Goal: Task Accomplishment & Management: Manage account settings

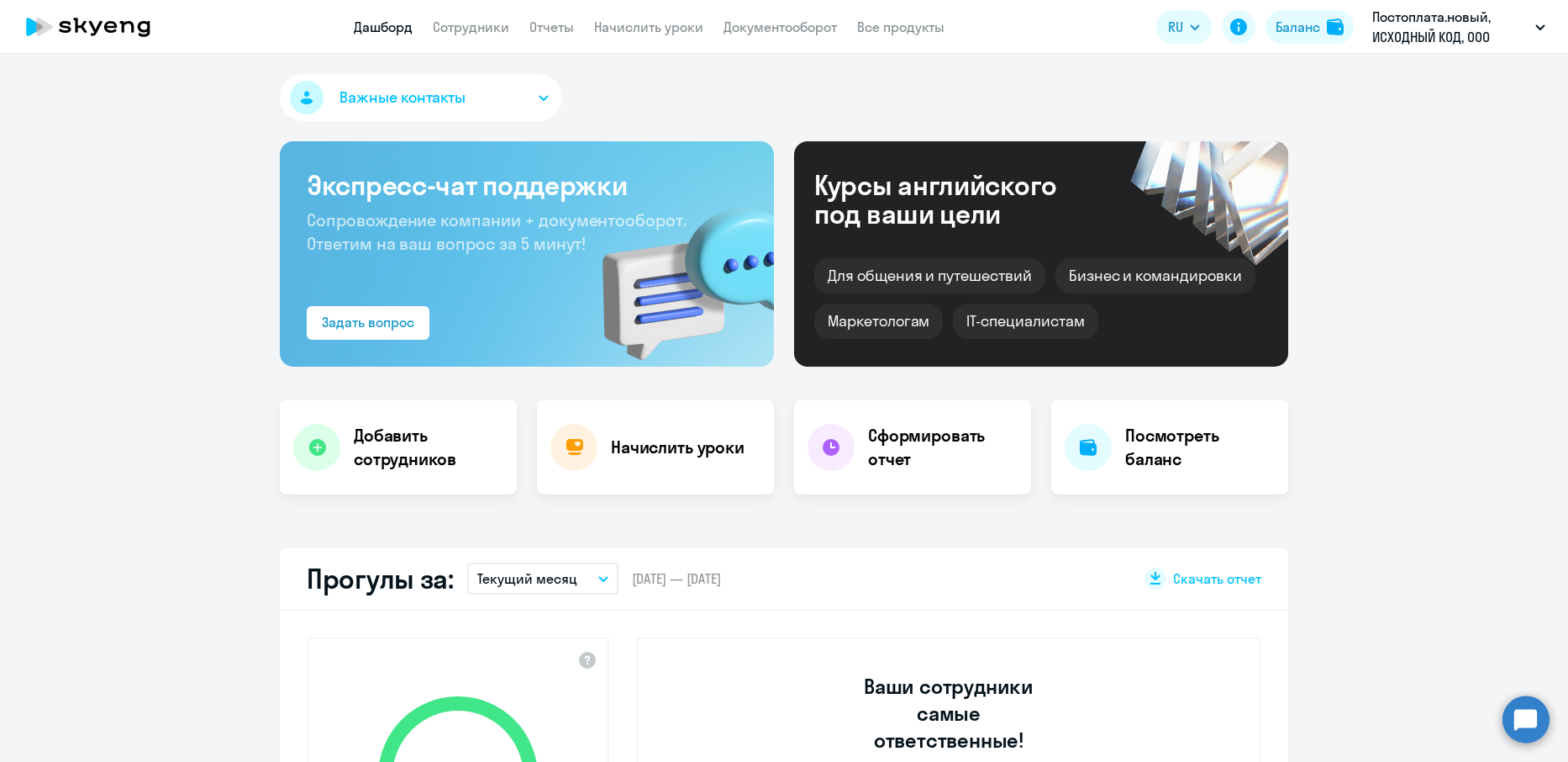
select select "30"
click at [777, 22] on link "Документооборот" at bounding box center [780, 26] width 113 height 17
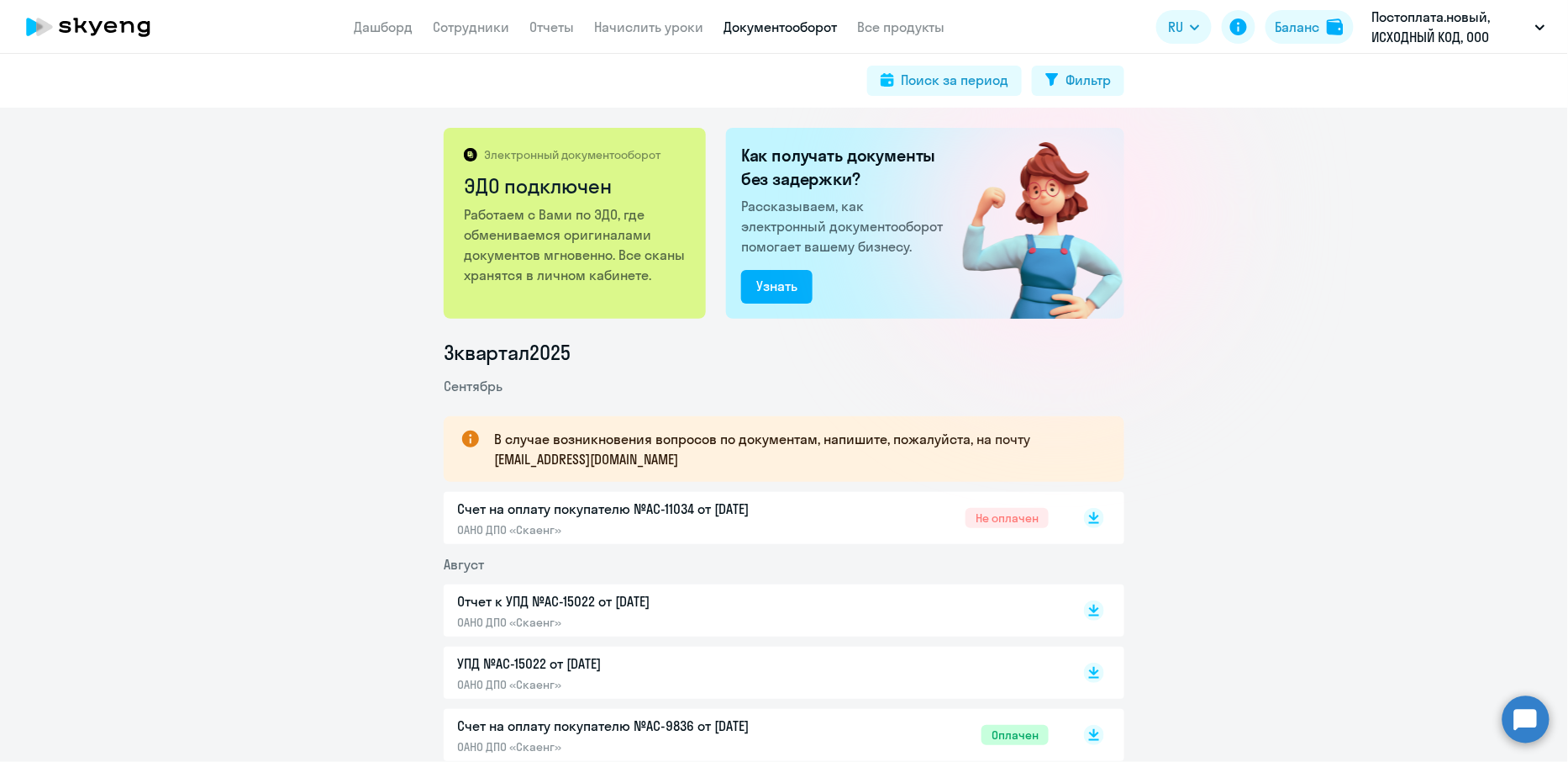
click at [540, 509] on p "Счет на оплату покупателю №AC-11034 от 02.09.2025" at bounding box center [633, 509] width 353 height 20
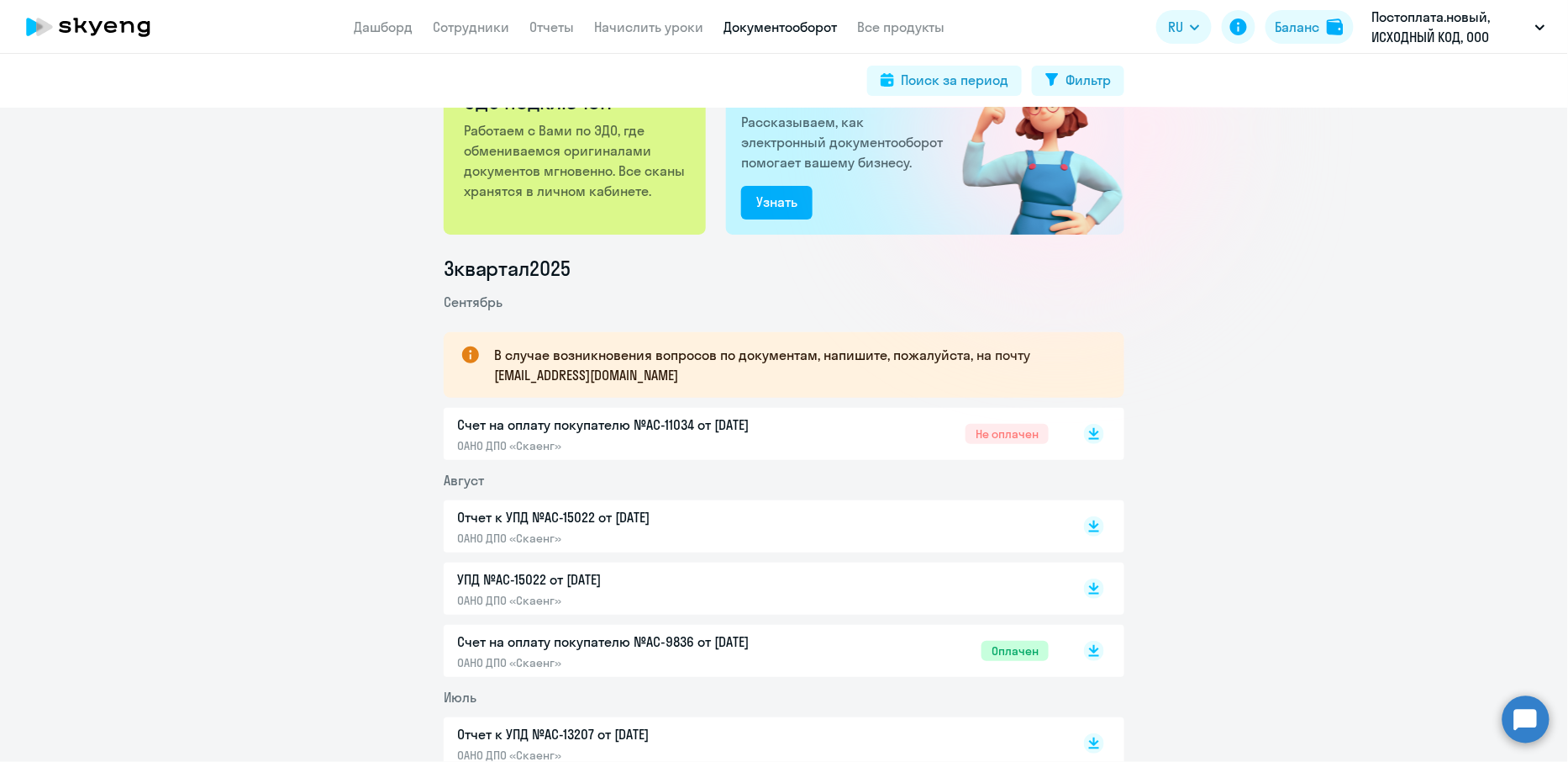
scroll to position [111, 0]
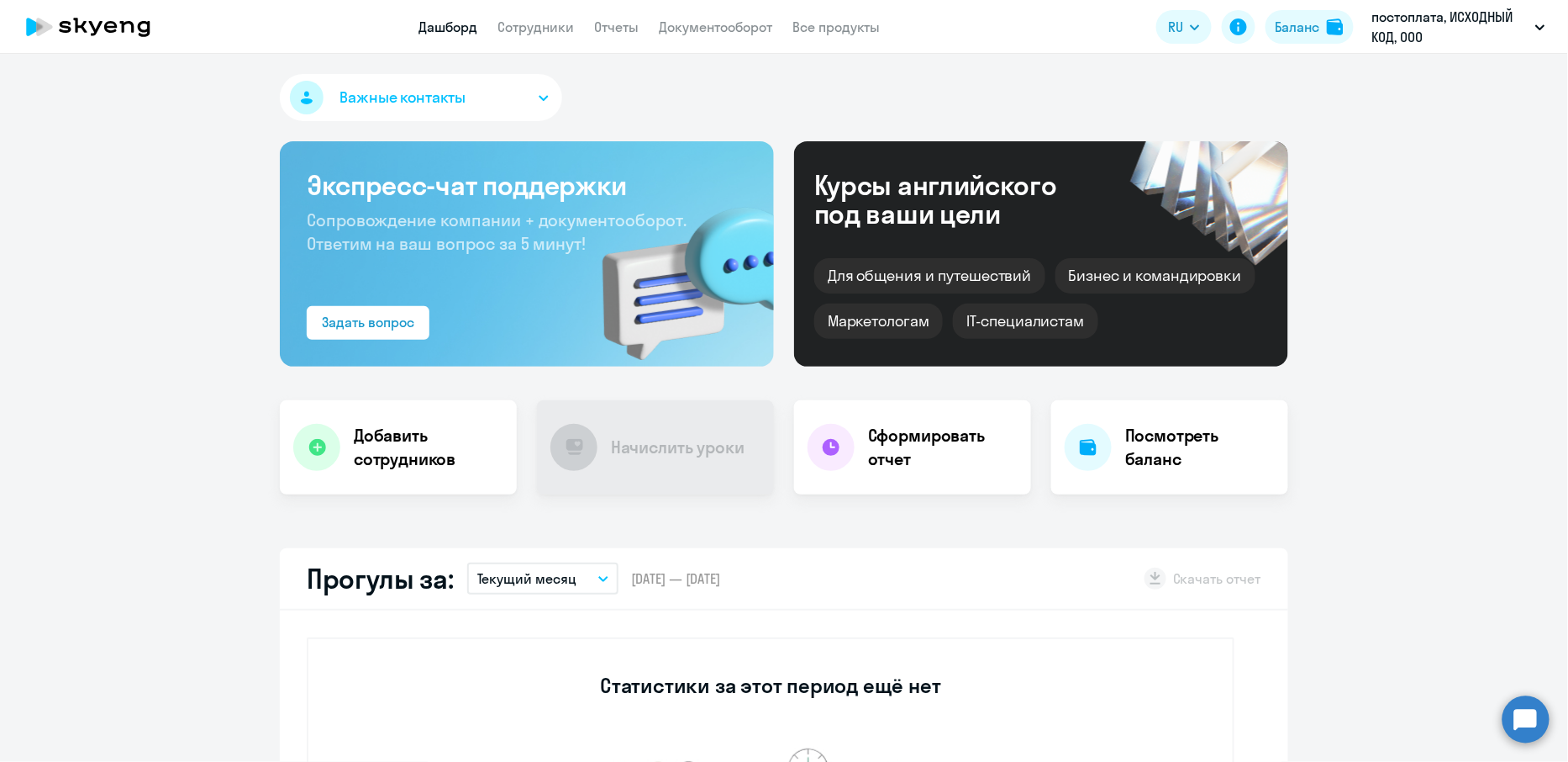
click at [535, 44] on app-header "Дашборд Сотрудники Отчеты Документооборот Все продукты Дашборд Сотрудники Отчет…" at bounding box center [784, 26] width 1568 height 54
click at [535, 36] on app-menu-item-link "Сотрудники" at bounding box center [536, 27] width 76 height 21
click at [535, 28] on link "Сотрудники" at bounding box center [536, 26] width 76 height 17
select select "30"
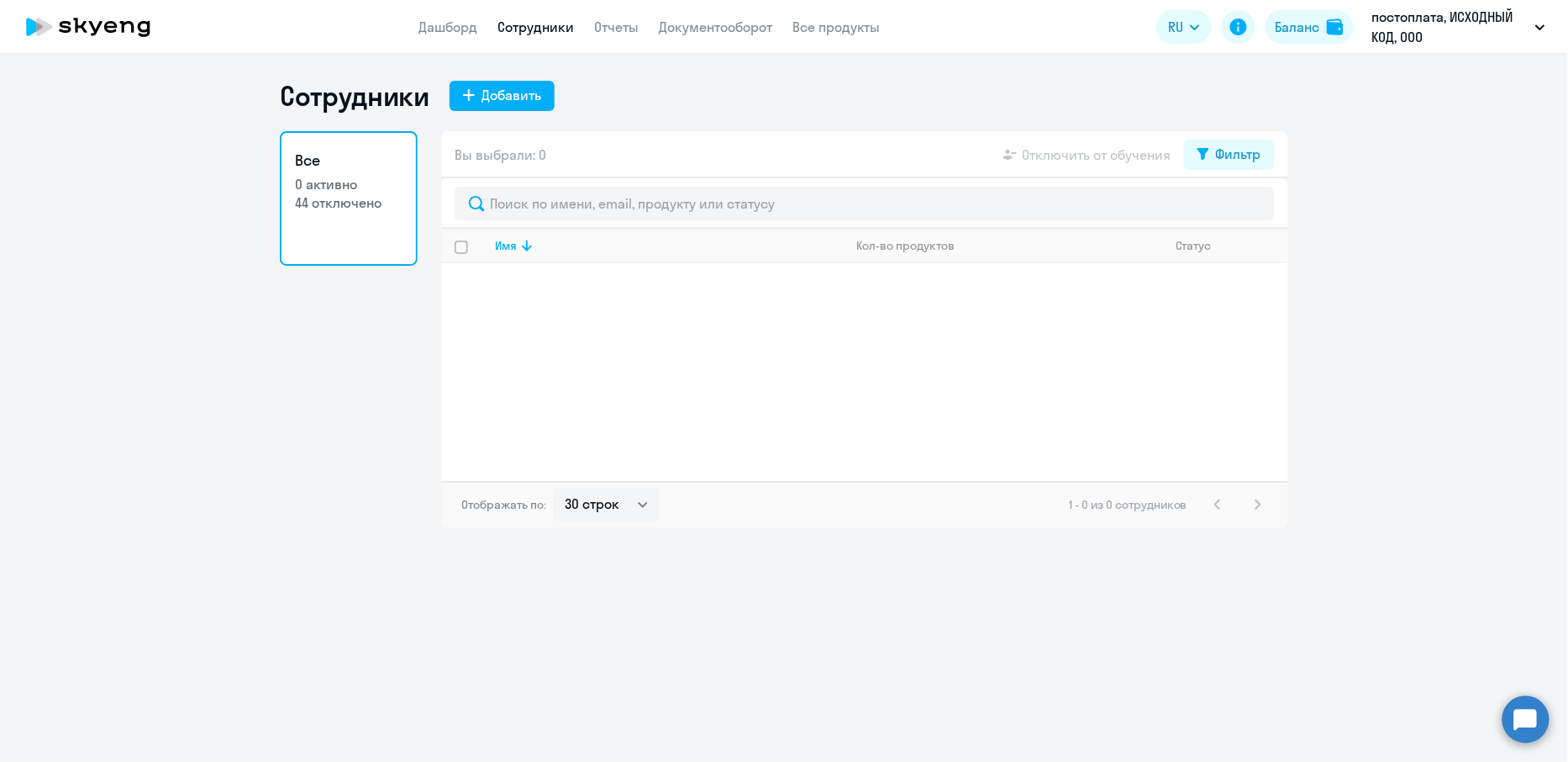
click at [604, 40] on app-header "Дашборд Сотрудники Отчеты Документооборот Все продукты Дашборд Сотрудники Отчет…" at bounding box center [784, 26] width 1568 height 54
click at [614, 35] on app-menu-item-link "Отчеты" at bounding box center [616, 27] width 44 height 21
click at [695, 28] on link "Документооборот" at bounding box center [715, 26] width 113 height 17
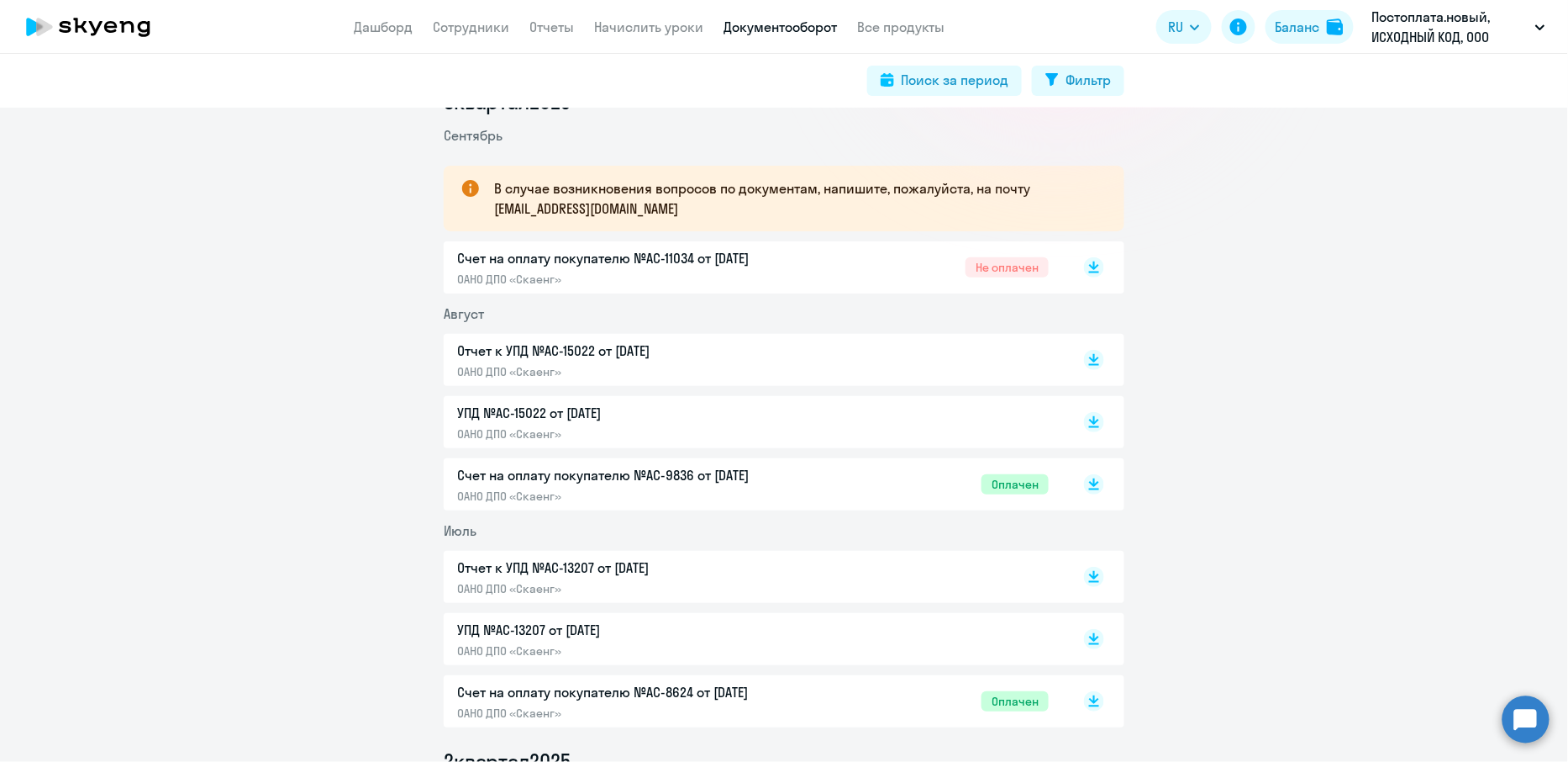
scroll to position [261, 0]
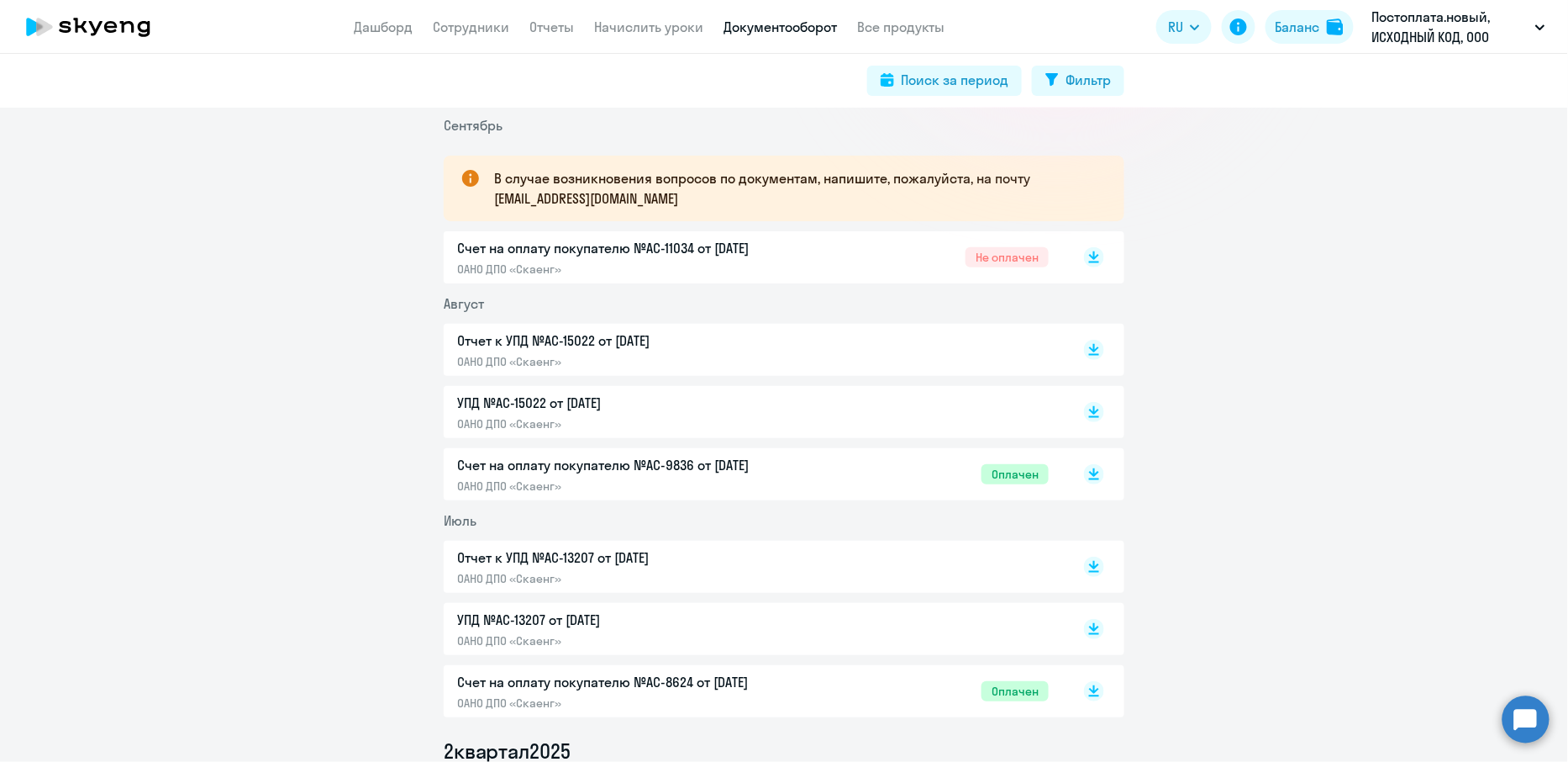
click at [514, 362] on p "ОАНО ДПО «Скаенг»" at bounding box center [633, 361] width 353 height 15
click at [584, 427] on p "ОАНО ДПО «Скаенг»" at bounding box center [633, 423] width 353 height 15
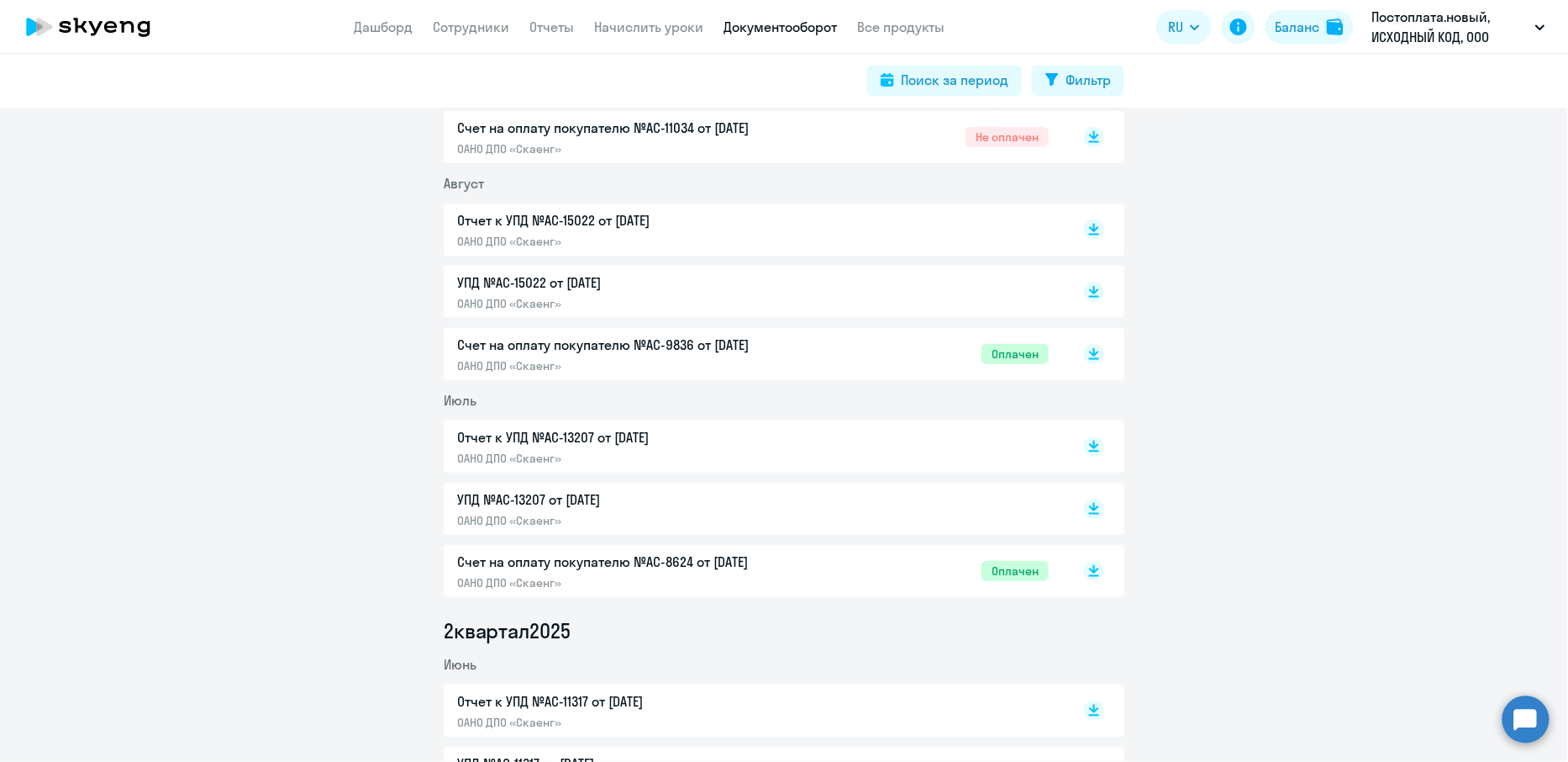
scroll to position [401, 0]
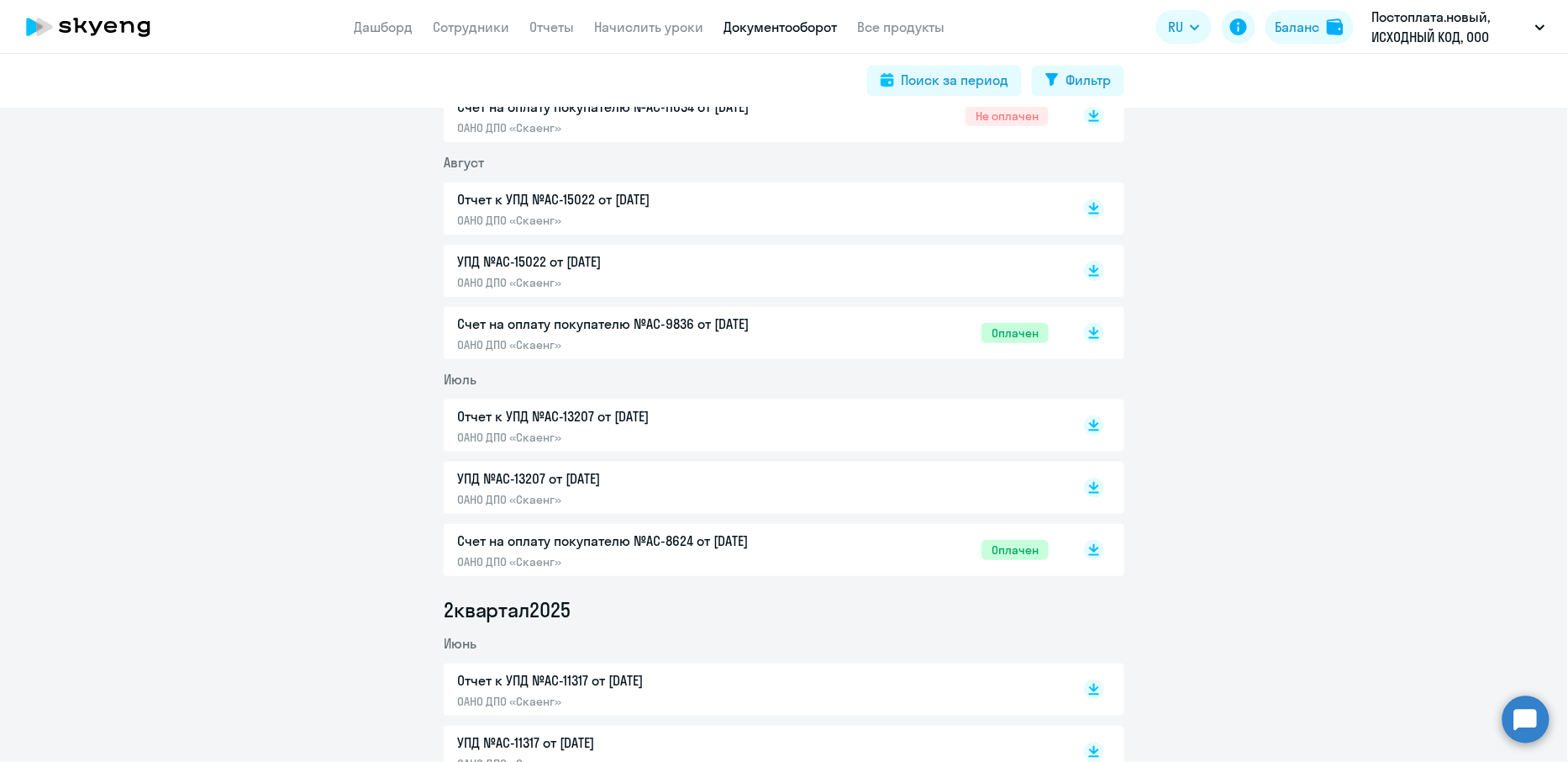
click at [1524, 735] on circle at bounding box center [1526, 718] width 47 height 47
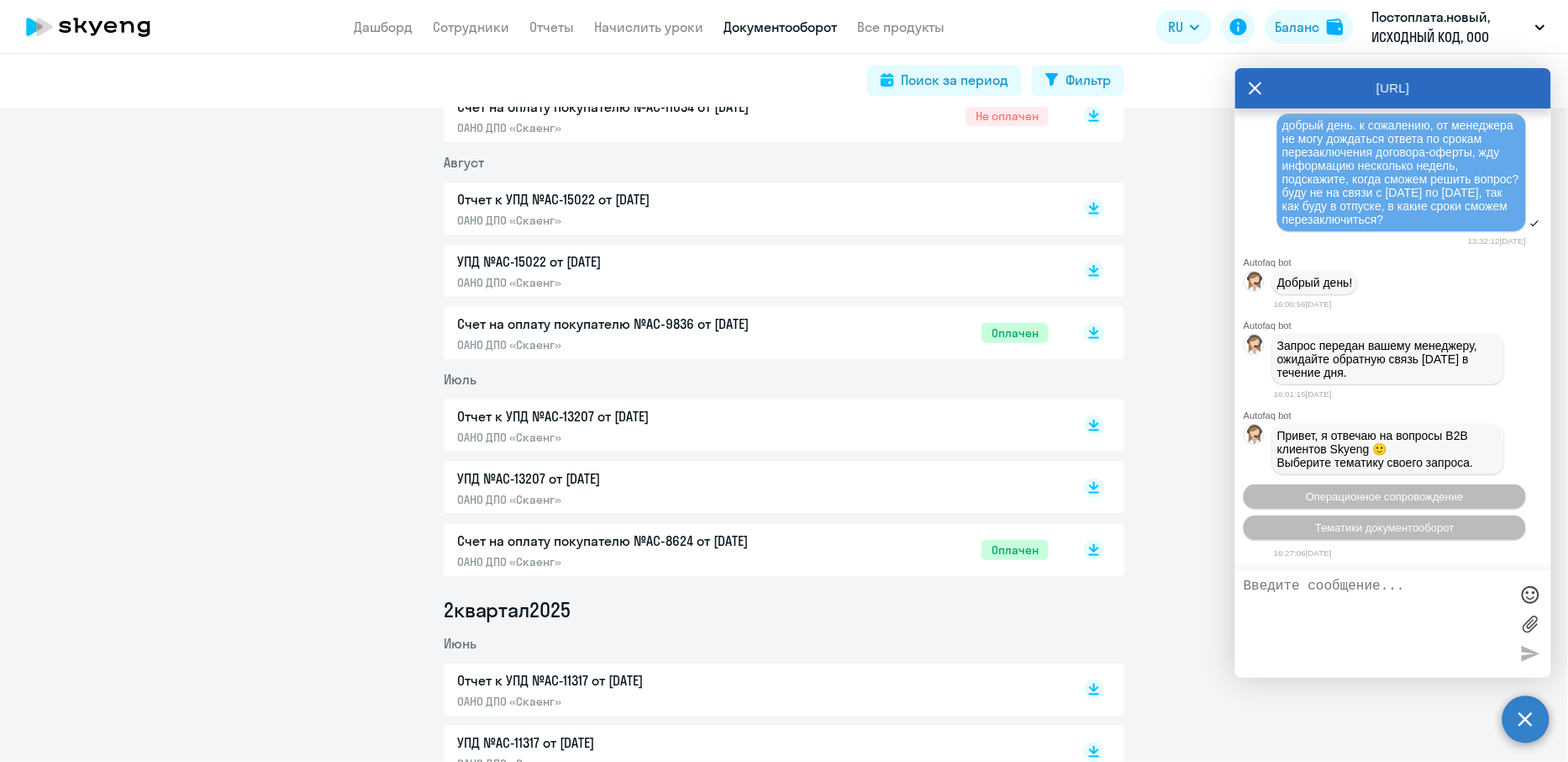
scroll to position [21440, 0]
click at [1410, 522] on span "Тематики документооборот" at bounding box center [1385, 528] width 140 height 13
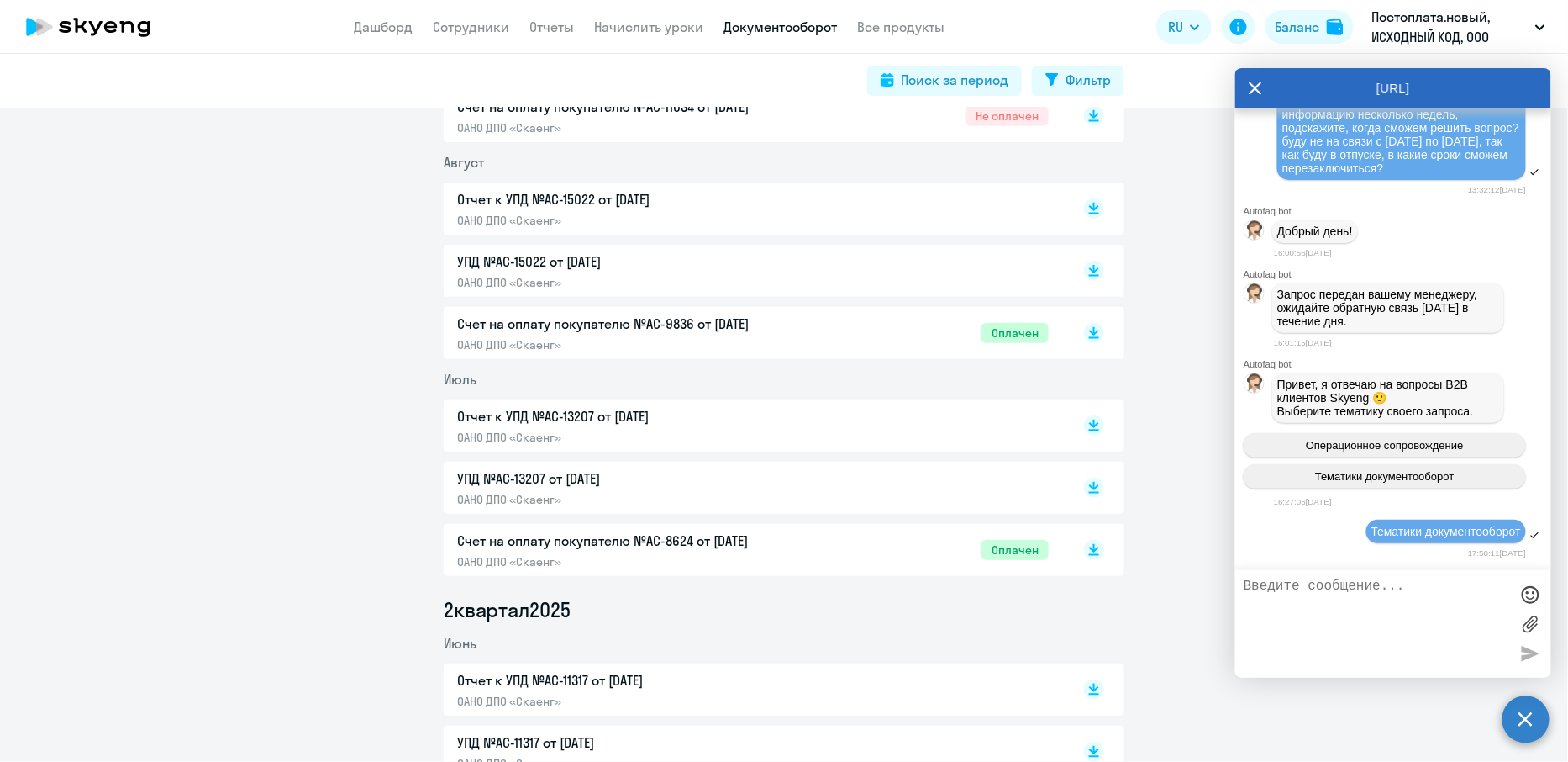
scroll to position [21595, 0]
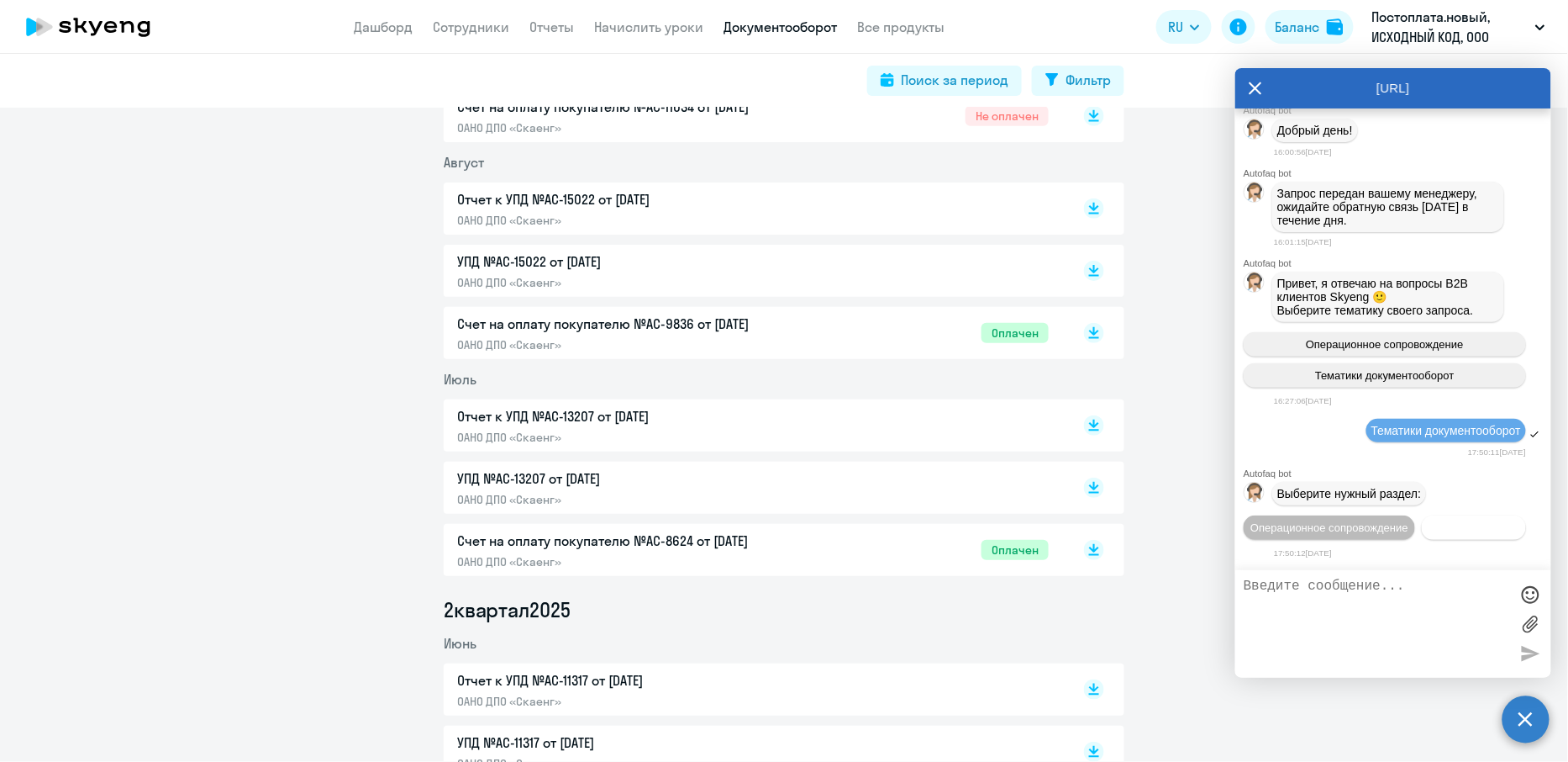
click at [1463, 527] on span "Документооборот" at bounding box center [1474, 528] width 90 height 13
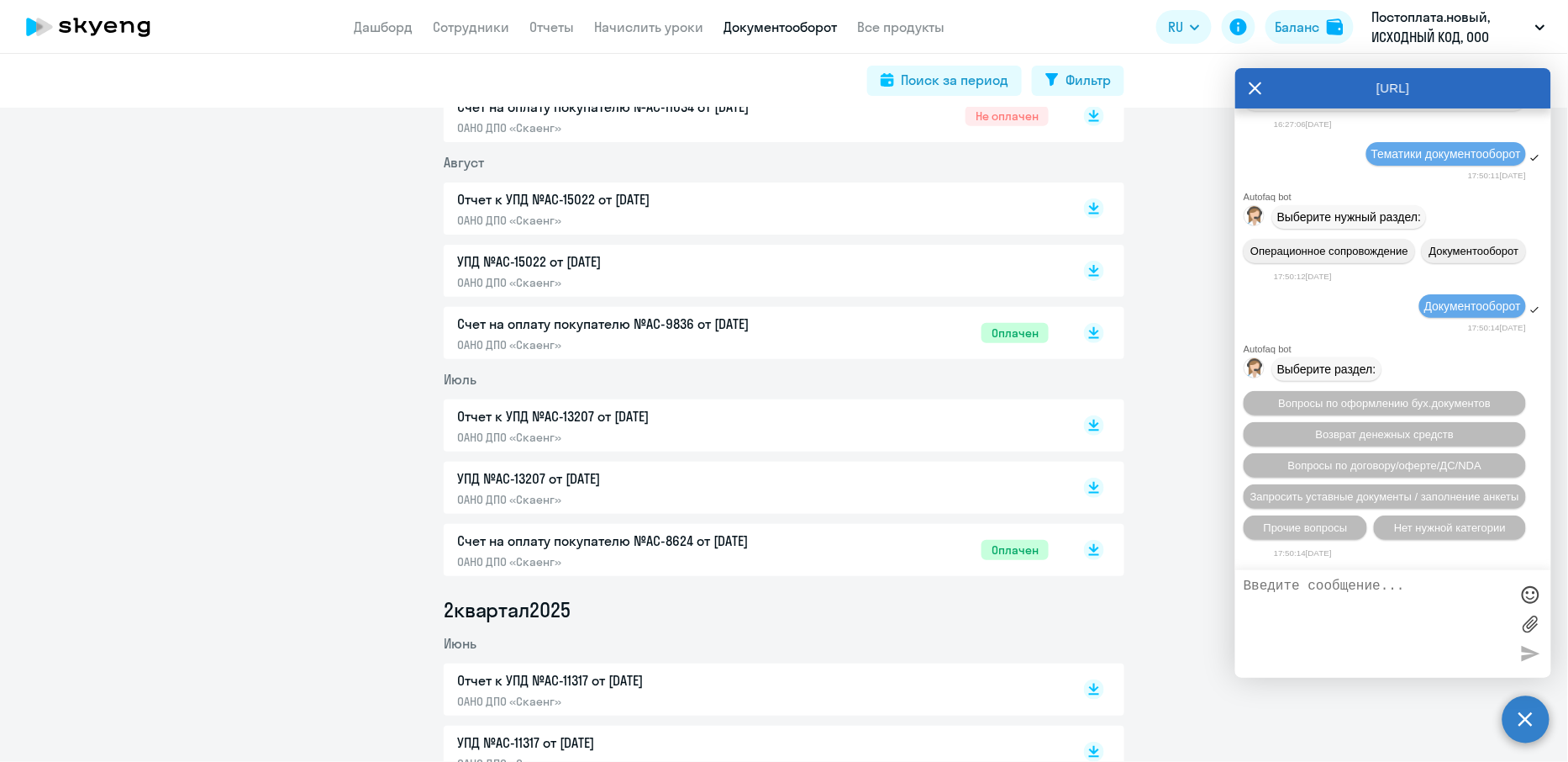
scroll to position [21873, 0]
click at [1303, 531] on span "Прочие вопросы" at bounding box center [1306, 528] width 84 height 13
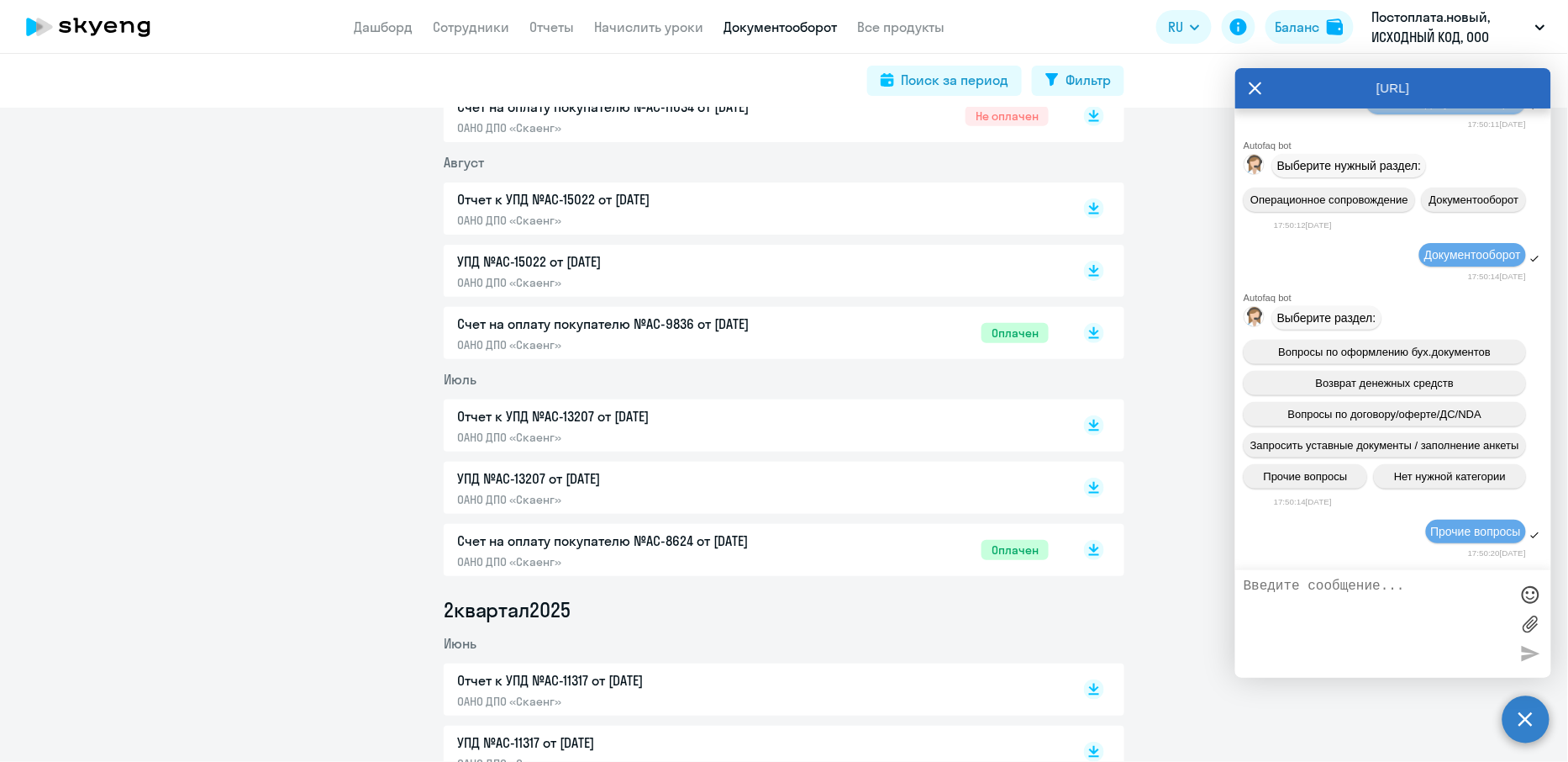
scroll to position [22152, 0]
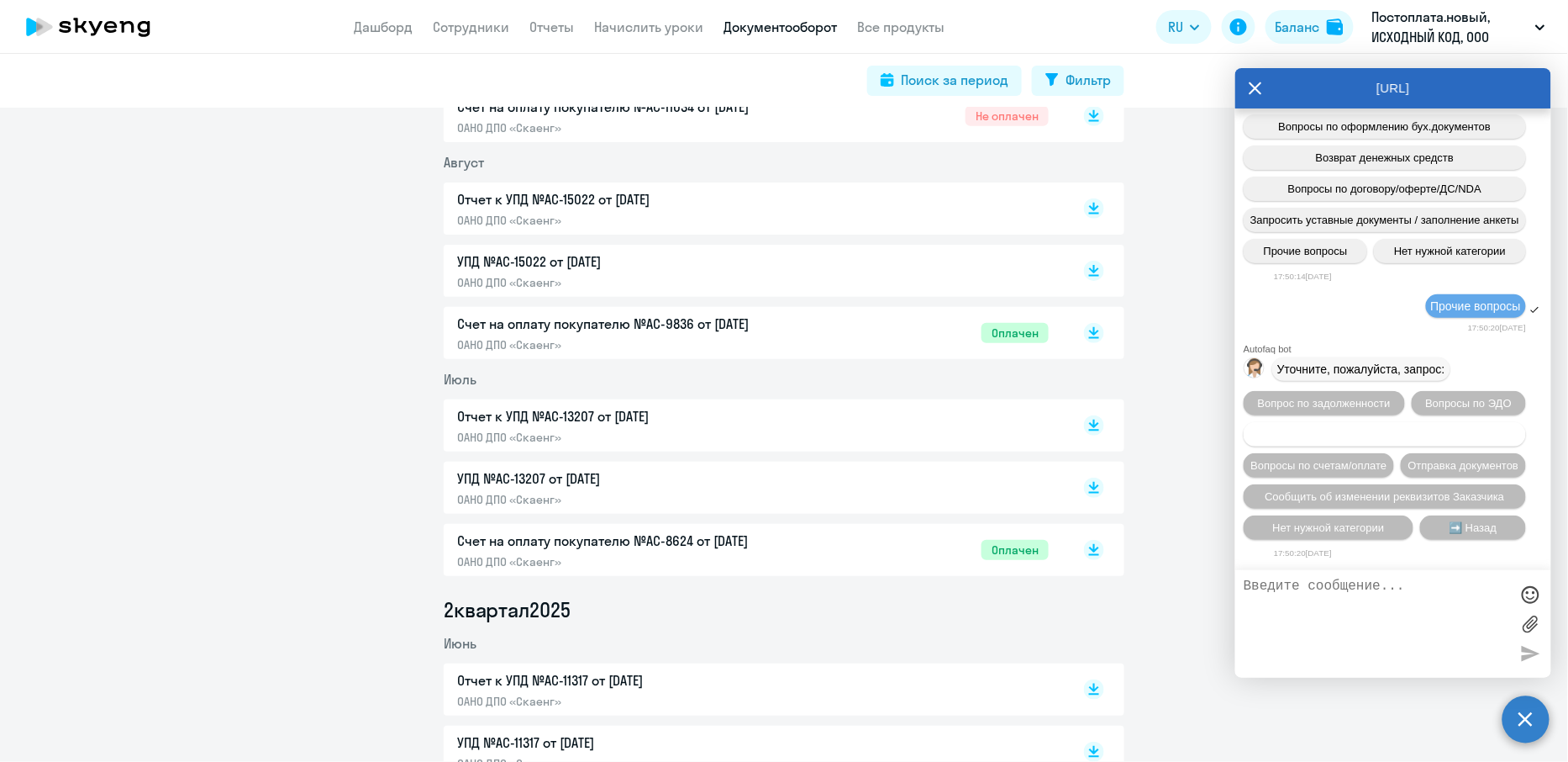
click at [1399, 434] on span "Запросить/отправить нам акт сверки" at bounding box center [1385, 434] width 186 height 13
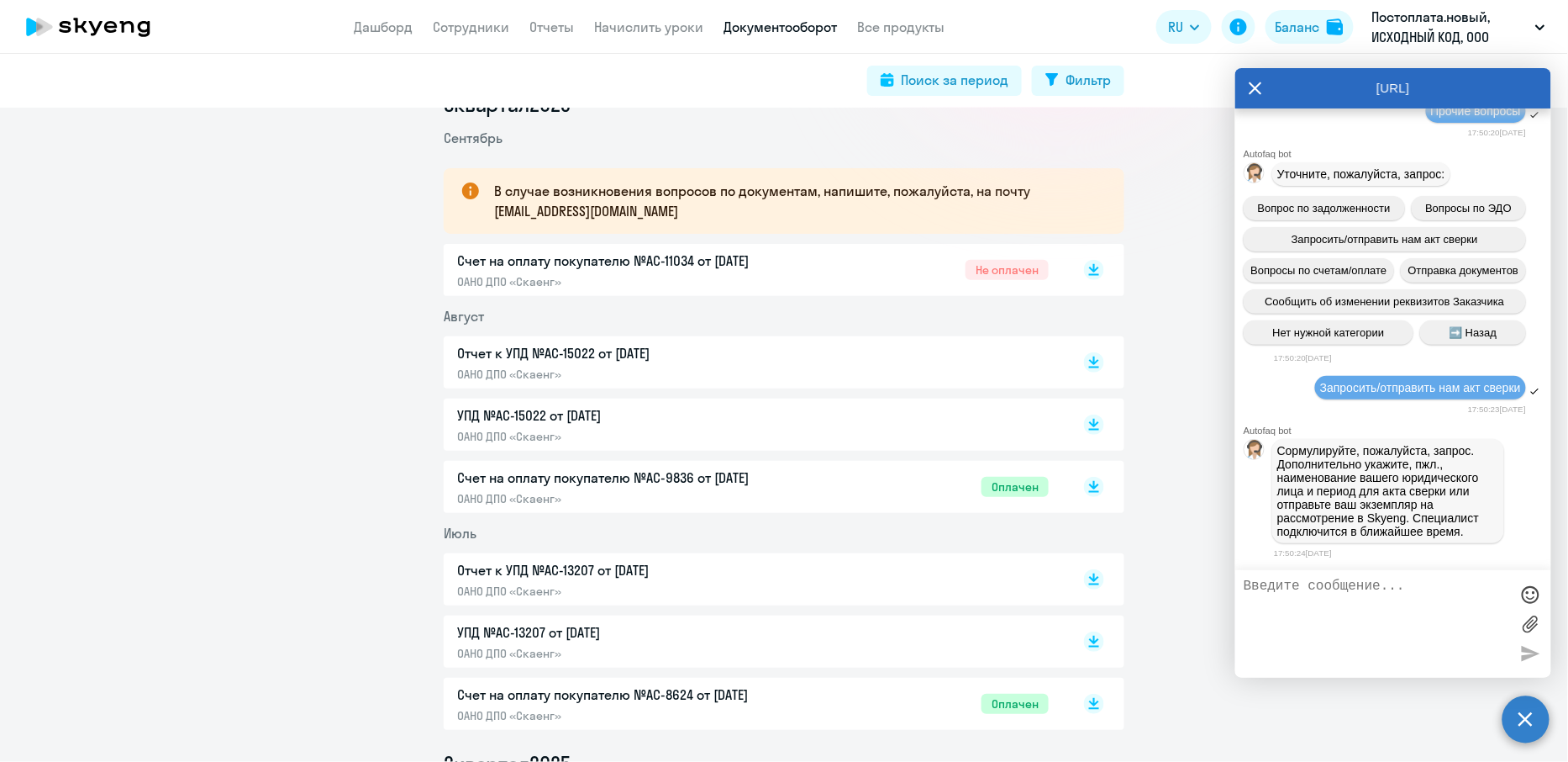
scroll to position [249, 0]
click at [1366, 606] on textarea at bounding box center [1376, 624] width 265 height 91
paste textarea "01.01.25 по 31.08.25"
type textarea "необходим акт сверки за период с 01.01.25 по 31.08.25"
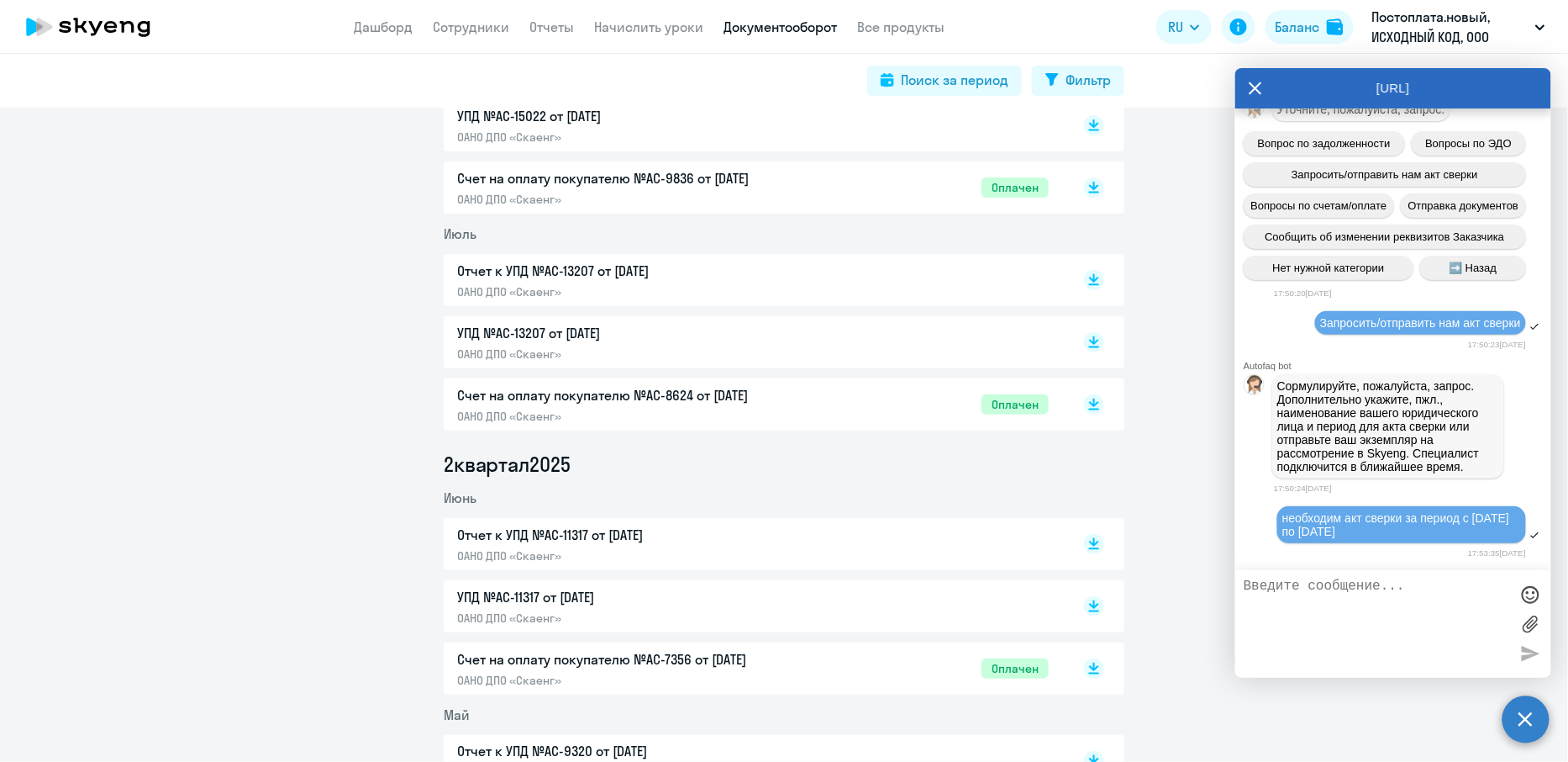
scroll to position [542, 0]
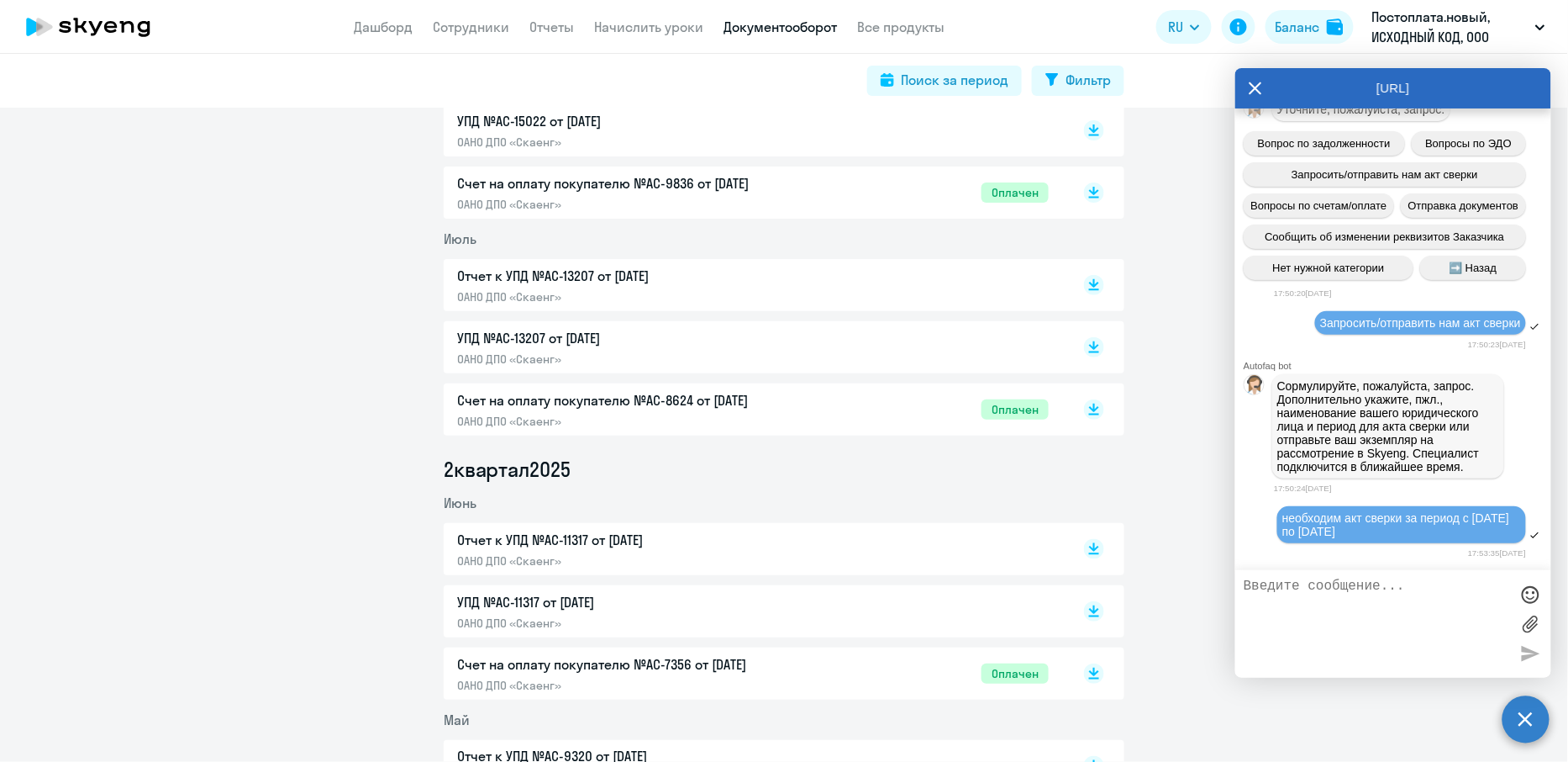
click at [714, 425] on p "ОАНО ДПО «Скаенг»" at bounding box center [633, 421] width 353 height 15
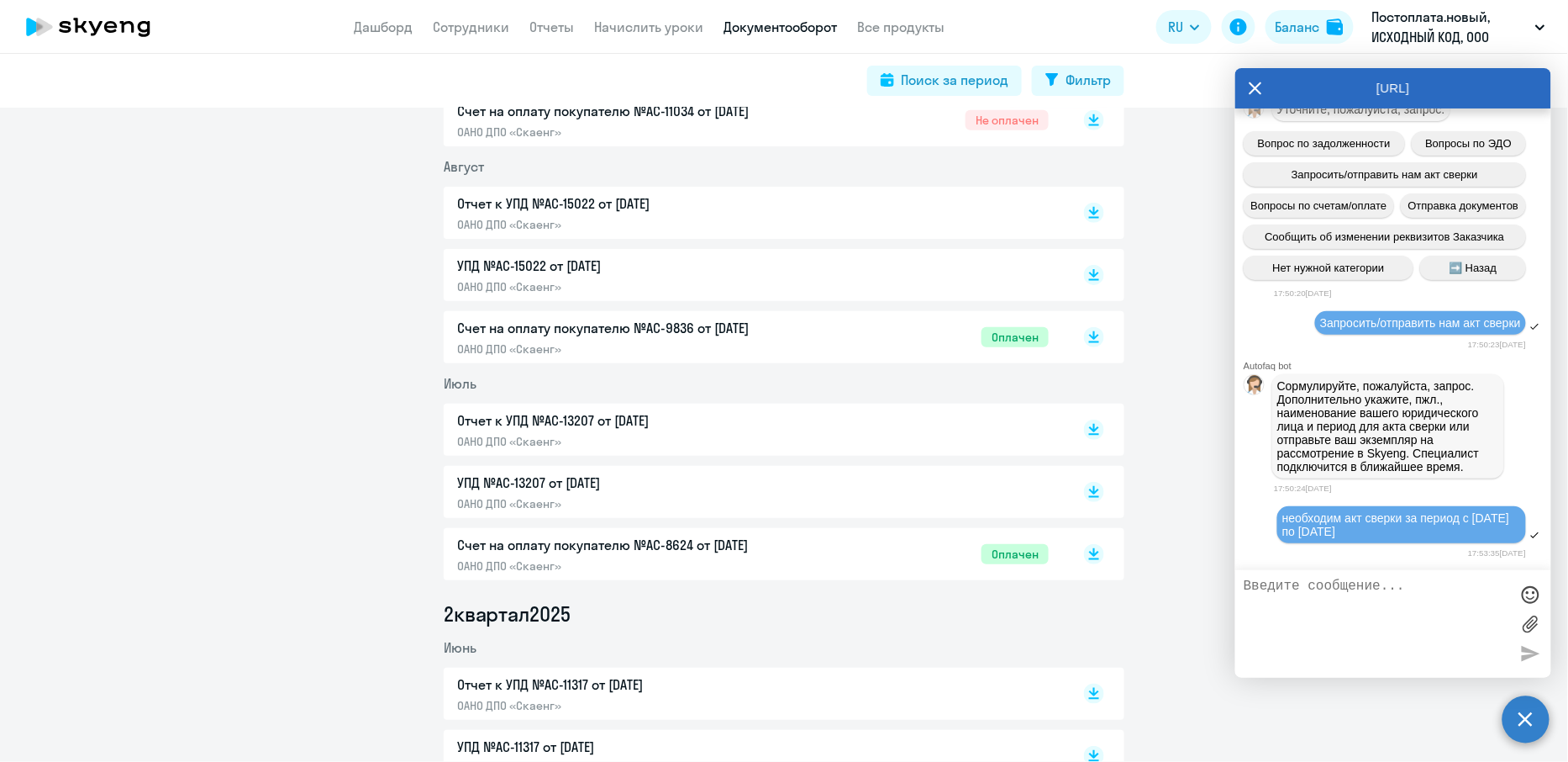
scroll to position [391, 0]
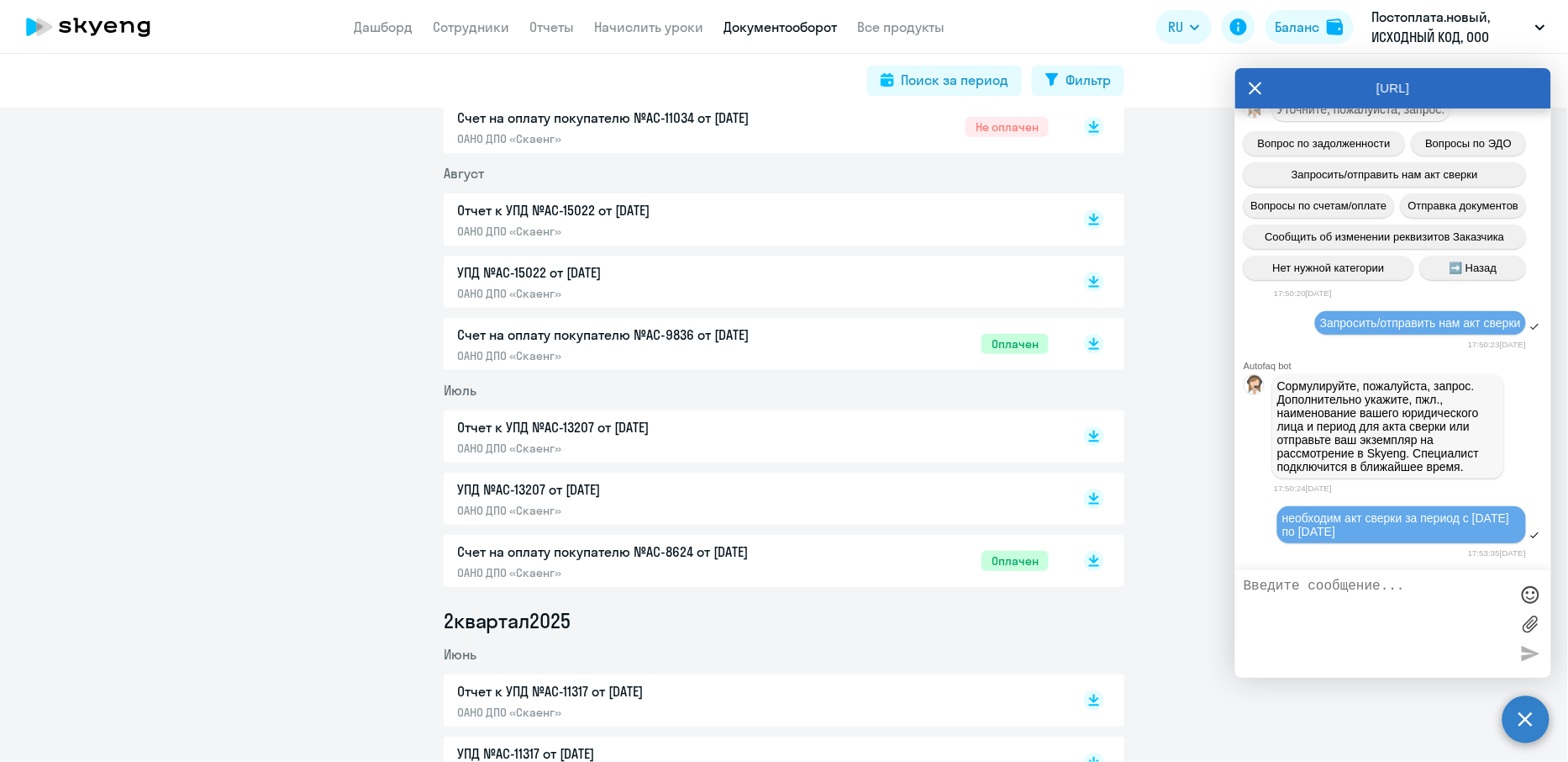
click at [725, 337] on p "Счет на оплату покупателю №AC-9836 от [DATE]" at bounding box center [633, 334] width 353 height 20
click at [1251, 88] on icon at bounding box center [1255, 88] width 14 height 40
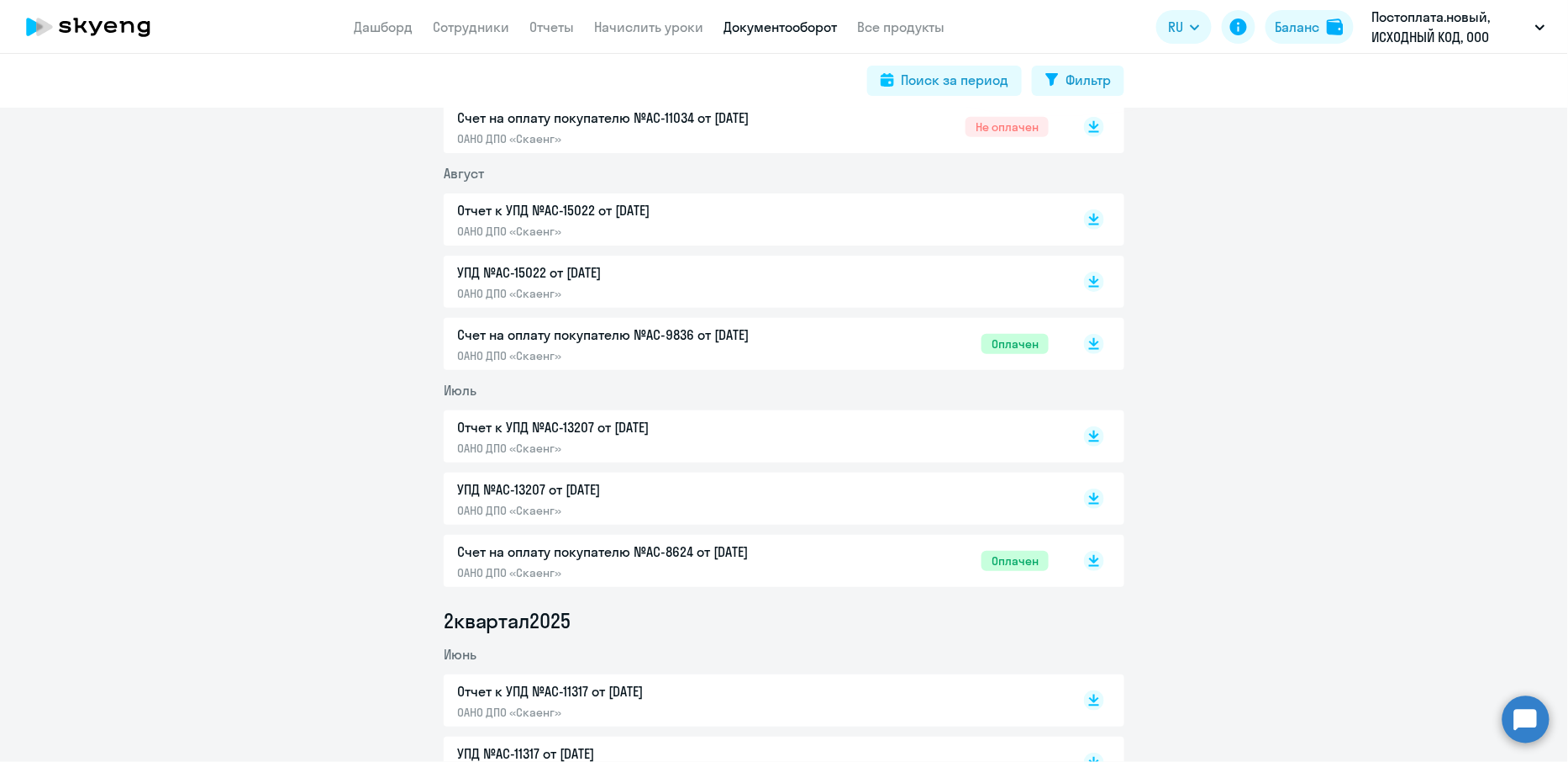
click at [1540, 727] on circle at bounding box center [1526, 718] width 47 height 47
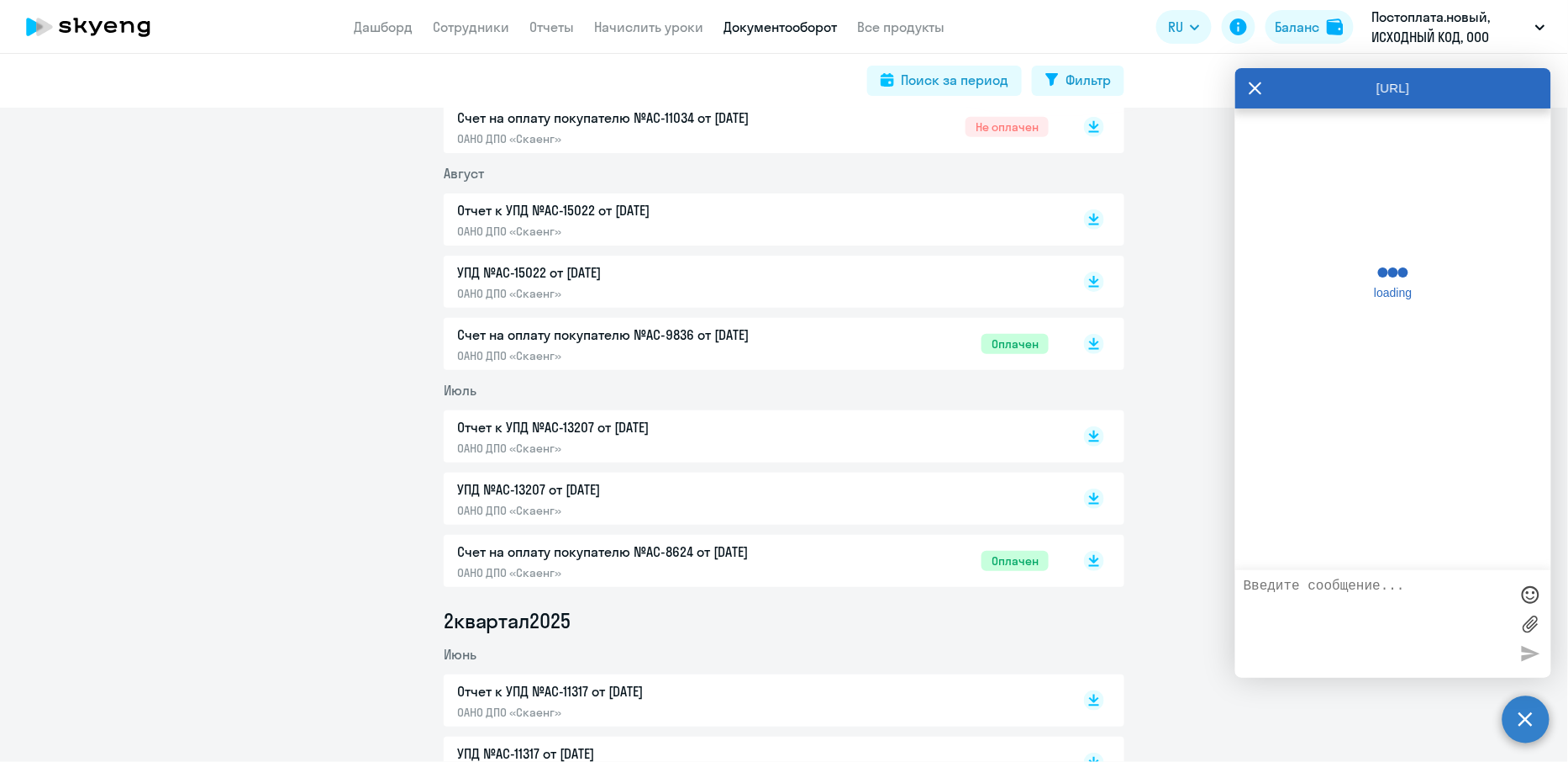
scroll to position [0, 0]
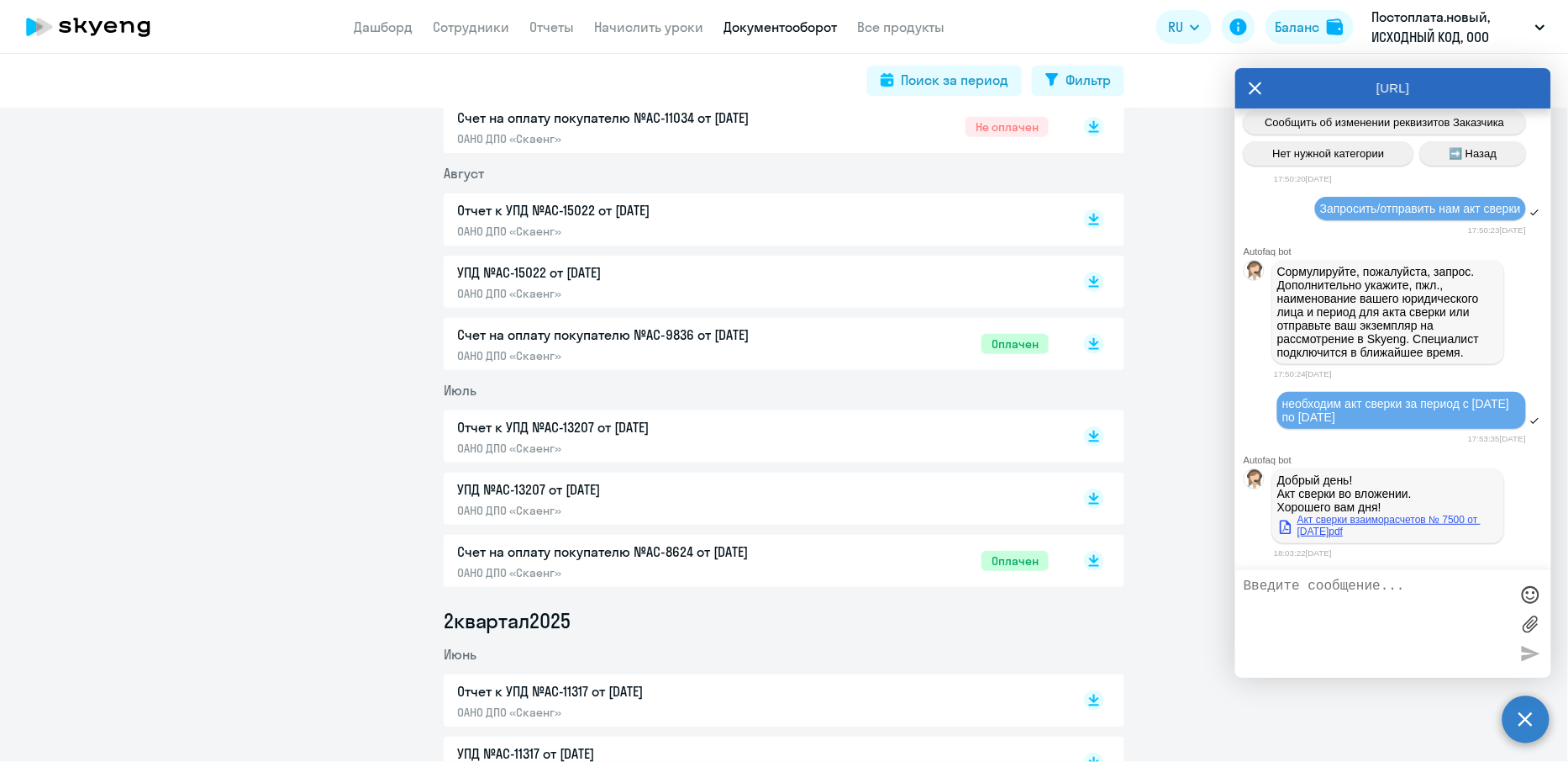
click at [1384, 537] on link "Акт сверки взаиморасчетов № 7500 от 09 сентября 2025 г.pdf" at bounding box center [1388, 525] width 222 height 24
click at [1457, 615] on textarea at bounding box center [1376, 624] width 265 height 91
type textarea "спасибо!"
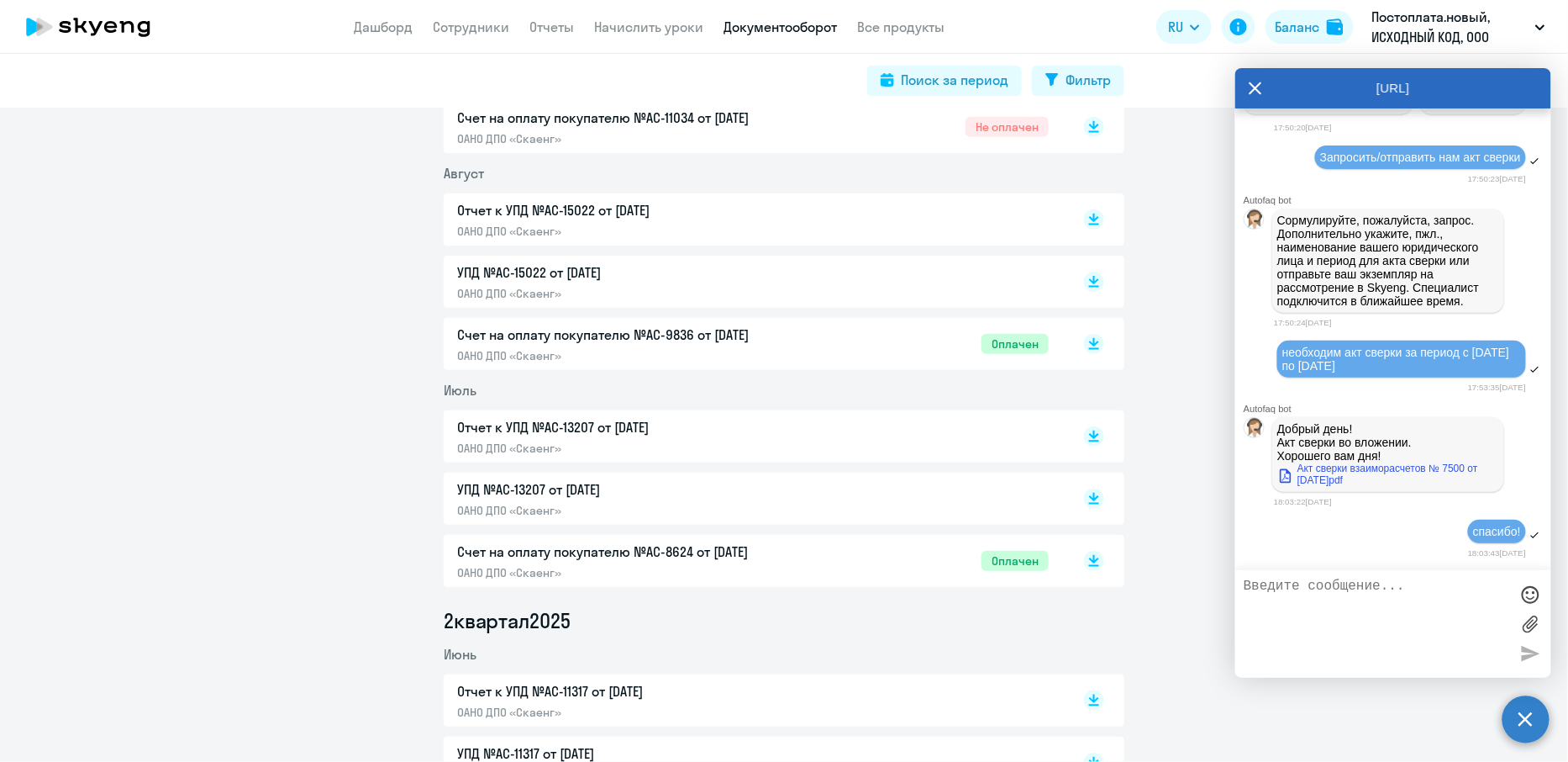
scroll to position [22592, 0]
